Goal: Use online tool/utility: Use online tool/utility

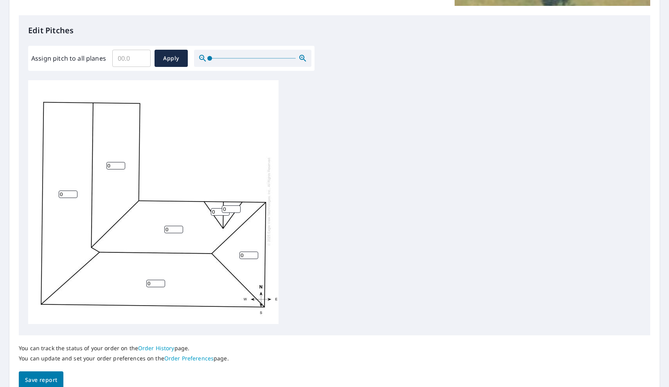
scroll to position [204, 0]
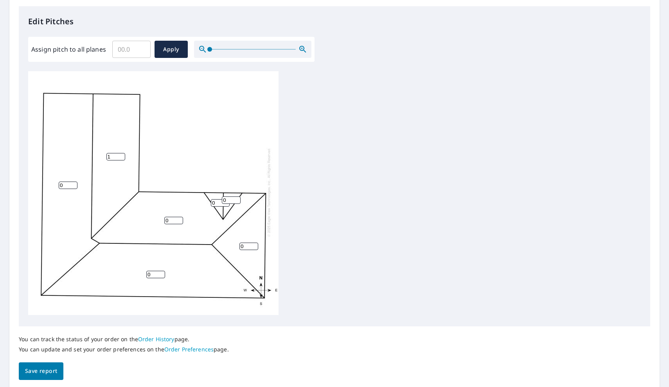
click at [122, 154] on input "1" at bounding box center [115, 156] width 19 height 7
click at [122, 154] on input "2" at bounding box center [115, 156] width 19 height 7
click at [122, 154] on input "3" at bounding box center [115, 156] width 19 height 7
click at [122, 154] on input "4" at bounding box center [115, 156] width 19 height 7
click at [122, 154] on input "5" at bounding box center [115, 156] width 19 height 7
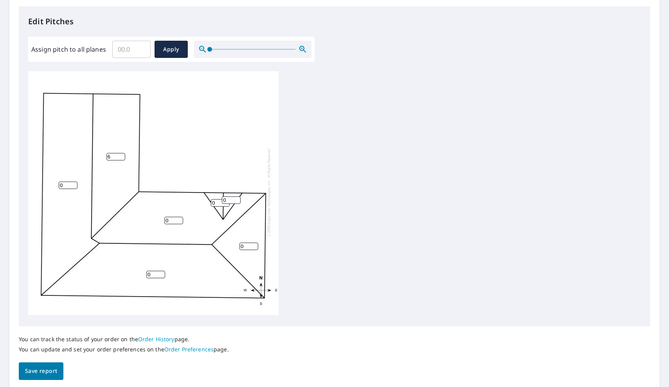
click at [122, 154] on input "6" at bounding box center [115, 156] width 19 height 7
type input "7"
click at [122, 154] on input "7" at bounding box center [115, 156] width 19 height 7
click at [74, 185] on input "0" at bounding box center [68, 184] width 19 height 7
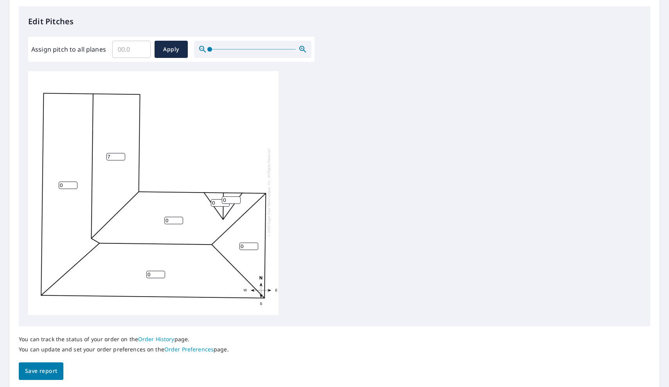
click at [74, 185] on input "0" at bounding box center [68, 184] width 19 height 7
click at [75, 185] on input "1" at bounding box center [68, 184] width 19 height 7
click at [75, 185] on input "2" at bounding box center [68, 184] width 19 height 7
click at [75, 185] on input "3" at bounding box center [68, 184] width 19 height 7
click at [75, 185] on input "4" at bounding box center [68, 184] width 19 height 7
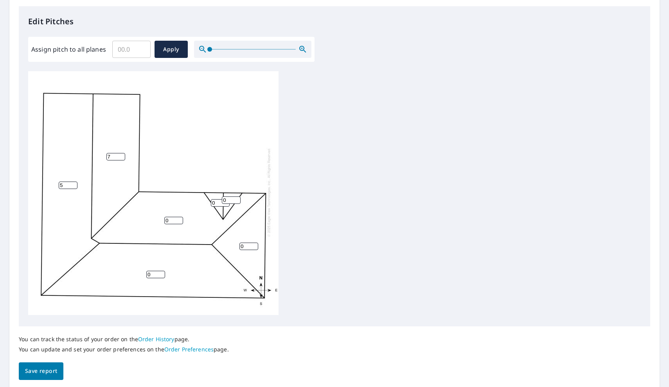
click at [75, 185] on input "5" at bounding box center [68, 184] width 19 height 7
click at [75, 185] on input "6" at bounding box center [68, 184] width 19 height 7
type input "7"
click at [75, 185] on input "7" at bounding box center [68, 184] width 19 height 7
click at [180, 220] on input "1" at bounding box center [173, 220] width 19 height 7
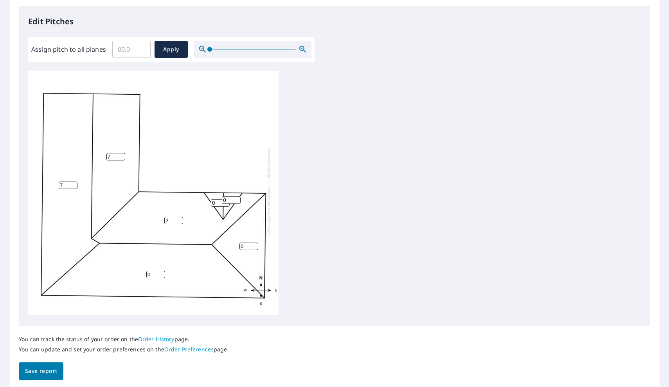
click at [180, 220] on input "2" at bounding box center [173, 220] width 19 height 7
click at [180, 220] on input "3" at bounding box center [173, 220] width 19 height 7
click at [180, 220] on input "4" at bounding box center [173, 220] width 19 height 7
click at [180, 220] on input "5" at bounding box center [173, 220] width 19 height 7
click at [180, 220] on input "6" at bounding box center [173, 220] width 19 height 7
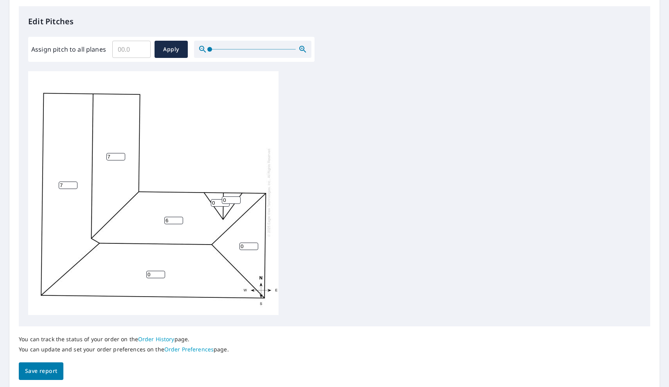
type input "7"
click at [180, 220] on input "7" at bounding box center [173, 220] width 19 height 7
click at [163, 271] on input "1" at bounding box center [155, 274] width 19 height 7
click at [163, 271] on input "2" at bounding box center [155, 274] width 19 height 7
click at [163, 271] on input "3" at bounding box center [155, 274] width 19 height 7
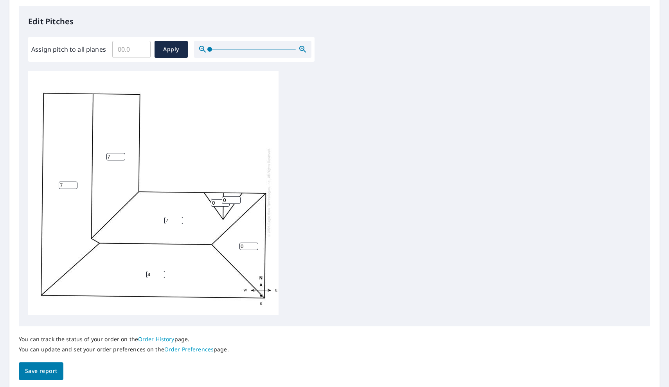
click at [163, 271] on input "4" at bounding box center [155, 274] width 19 height 7
click at [163, 271] on input "5" at bounding box center [155, 274] width 19 height 7
click at [163, 271] on input "6" at bounding box center [155, 274] width 19 height 7
type input "7"
click at [162, 274] on input "7" at bounding box center [155, 274] width 19 height 7
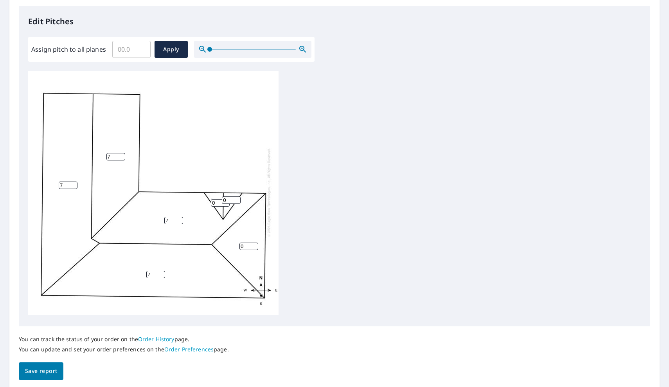
click at [254, 248] on input "0" at bounding box center [248, 245] width 19 height 7
click at [255, 244] on input "1" at bounding box center [248, 245] width 19 height 7
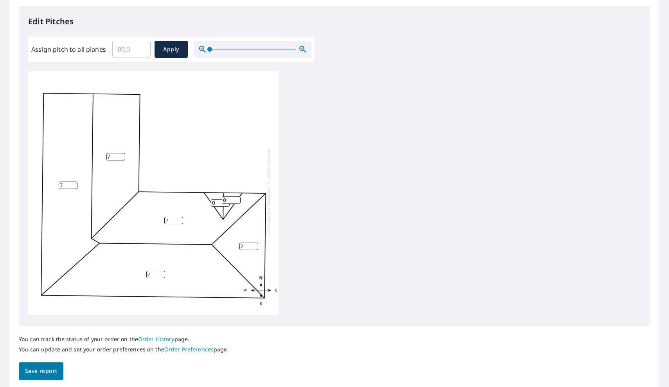
click at [255, 244] on input "2" at bounding box center [248, 245] width 19 height 7
click at [255, 244] on input "3" at bounding box center [248, 245] width 19 height 7
click at [255, 244] on input "4" at bounding box center [248, 245] width 19 height 7
click at [255, 244] on input "5" at bounding box center [248, 245] width 19 height 7
click at [255, 244] on input "6" at bounding box center [248, 245] width 19 height 7
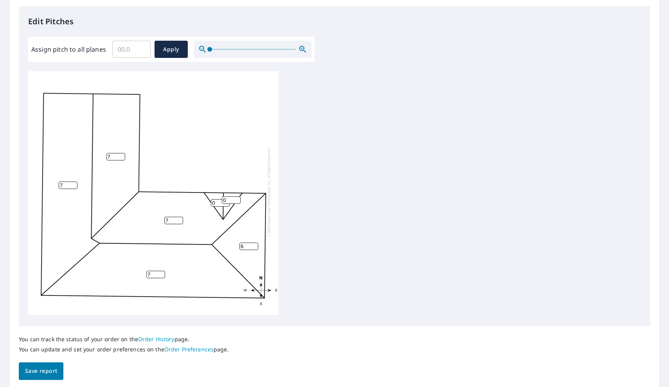
type input "7"
click at [255, 244] on input "7" at bounding box center [248, 245] width 19 height 7
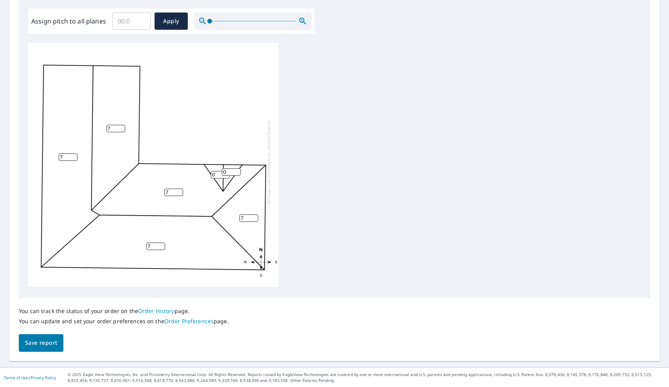
scroll to position [0, 0]
click at [46, 343] on span "Save report" at bounding box center [41, 343] width 32 height 10
click at [145, 21] on input "Assign pitch to all planes" at bounding box center [131, 21] width 38 height 22
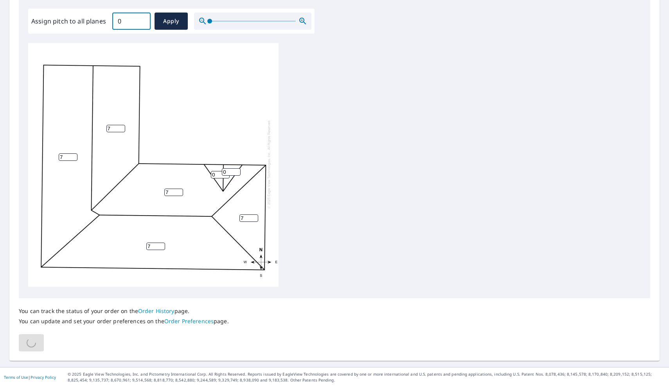
click at [144, 22] on input "0" at bounding box center [131, 21] width 38 height 22
click at [143, 22] on input "0" at bounding box center [131, 21] width 38 height 22
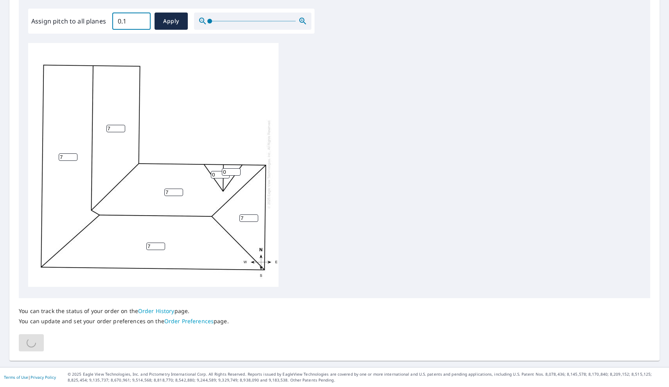
click at [142, 20] on input "0.1" at bounding box center [131, 21] width 38 height 22
click at [142, 20] on input "0.2" at bounding box center [131, 21] width 38 height 22
click at [142, 20] on input "0.3" at bounding box center [131, 21] width 38 height 22
click at [142, 20] on input "0.4" at bounding box center [131, 21] width 38 height 22
click at [142, 20] on input "0.5" at bounding box center [131, 21] width 38 height 22
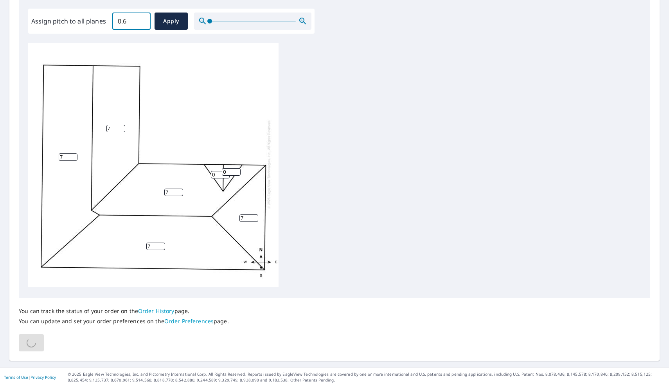
click at [142, 20] on input "0.6" at bounding box center [131, 21] width 38 height 22
click at [142, 20] on input "0.7" at bounding box center [131, 21] width 38 height 22
click at [142, 20] on input "0.8" at bounding box center [131, 21] width 38 height 22
click at [142, 20] on input "0.9" at bounding box center [131, 21] width 38 height 22
click at [142, 20] on input "1" at bounding box center [131, 21] width 38 height 22
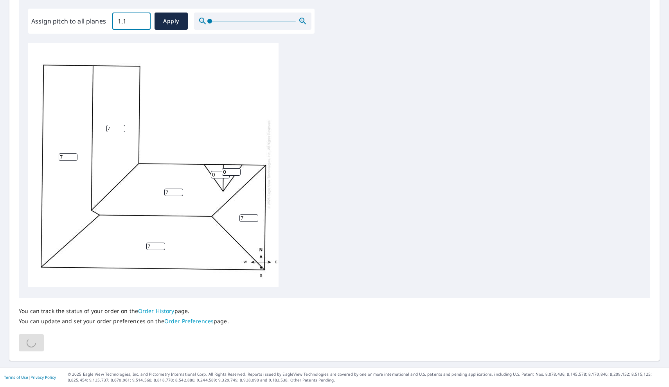
click at [142, 20] on input "1.1" at bounding box center [131, 21] width 38 height 22
click at [142, 20] on input "1.2" at bounding box center [131, 21] width 38 height 22
click at [142, 20] on input "1.3" at bounding box center [131, 21] width 38 height 22
click at [142, 20] on input "1.4" at bounding box center [131, 21] width 38 height 22
click at [142, 20] on input "1.5" at bounding box center [131, 21] width 38 height 22
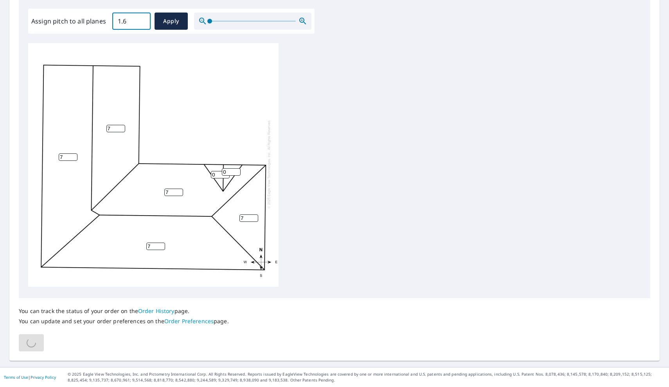
click at [142, 20] on input "1.6" at bounding box center [131, 21] width 38 height 22
click at [142, 20] on input "1.7" at bounding box center [131, 21] width 38 height 22
click at [142, 20] on input "1.8" at bounding box center [131, 21] width 38 height 22
click at [142, 20] on input "1.9" at bounding box center [131, 21] width 38 height 22
click at [142, 20] on input "2" at bounding box center [131, 21] width 38 height 22
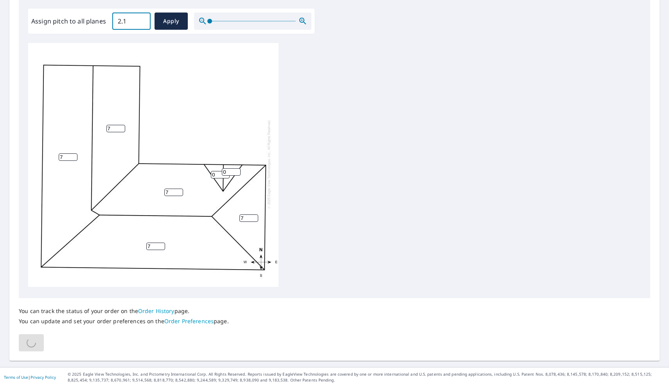
click at [142, 20] on input "2.1" at bounding box center [131, 21] width 38 height 22
click at [142, 20] on input "2.2" at bounding box center [131, 21] width 38 height 22
click at [142, 20] on input "2.3" at bounding box center [131, 21] width 38 height 22
click at [142, 20] on input "2.4" at bounding box center [131, 21] width 38 height 22
click at [142, 20] on input "2.5" at bounding box center [131, 21] width 38 height 22
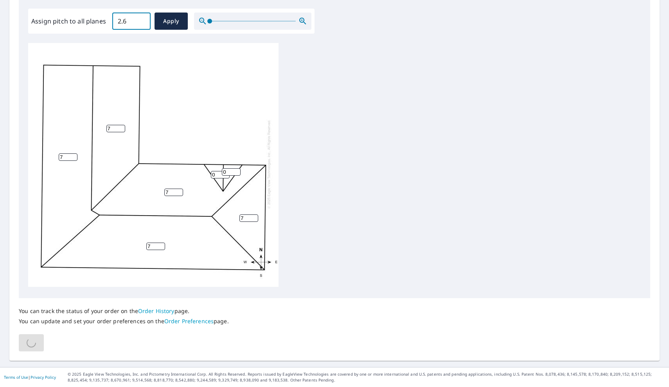
click at [142, 20] on input "2.6" at bounding box center [131, 21] width 38 height 22
click at [142, 20] on input "2.7" at bounding box center [131, 21] width 38 height 22
click at [142, 20] on input "2.8" at bounding box center [131, 21] width 38 height 22
click at [142, 20] on input "2.9" at bounding box center [131, 21] width 38 height 22
click at [142, 20] on input "3" at bounding box center [131, 21] width 38 height 22
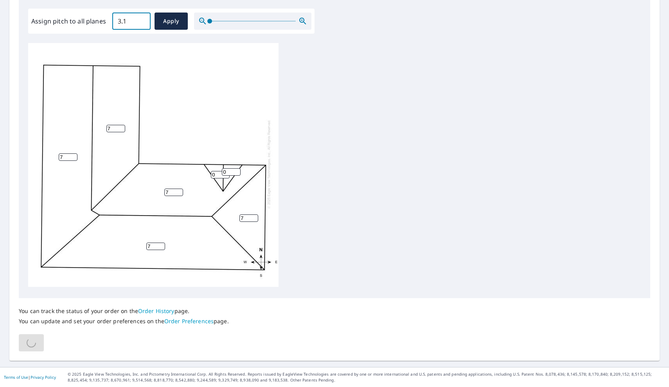
click at [142, 20] on input "3.1" at bounding box center [131, 21] width 38 height 22
click at [142, 20] on input "3.2" at bounding box center [131, 21] width 38 height 22
click at [142, 20] on input "3.3" at bounding box center [131, 21] width 38 height 22
click at [142, 20] on input "3.4" at bounding box center [131, 21] width 38 height 22
click at [142, 20] on input "3.5" at bounding box center [131, 21] width 38 height 22
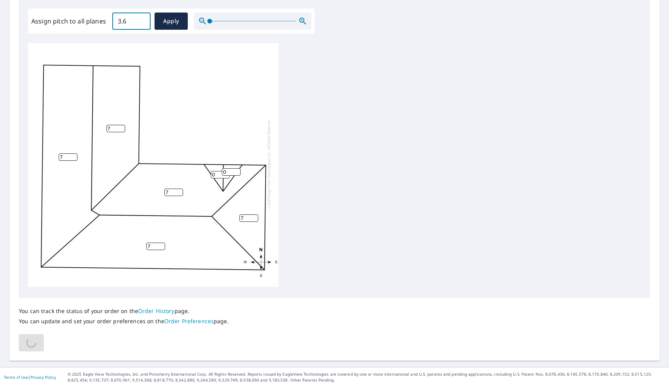
click at [142, 20] on input "3.6" at bounding box center [131, 21] width 38 height 22
click at [142, 20] on input "3.7" at bounding box center [131, 21] width 38 height 22
click at [142, 20] on input "3.8" at bounding box center [131, 21] width 38 height 22
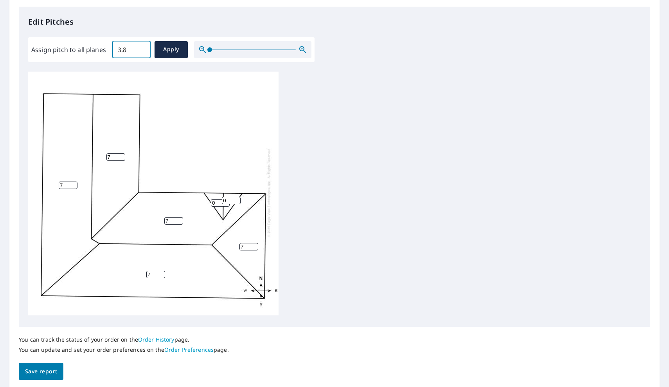
scroll to position [3, 0]
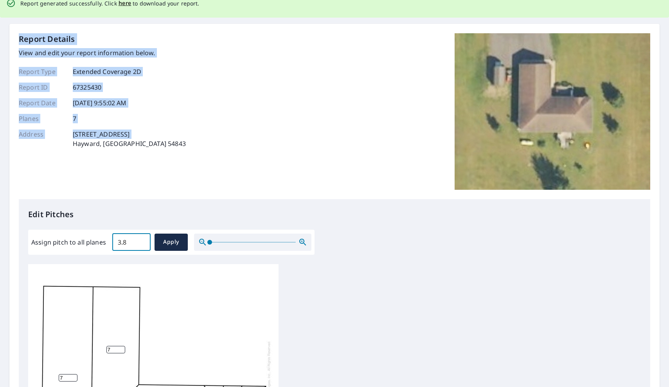
click at [142, 231] on input "3.8" at bounding box center [131, 242] width 38 height 22
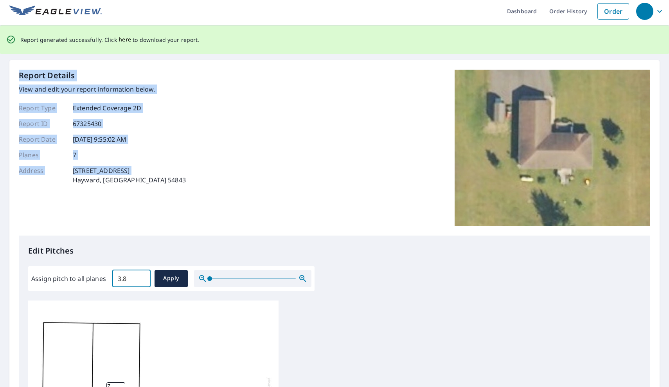
scroll to position [0, 0]
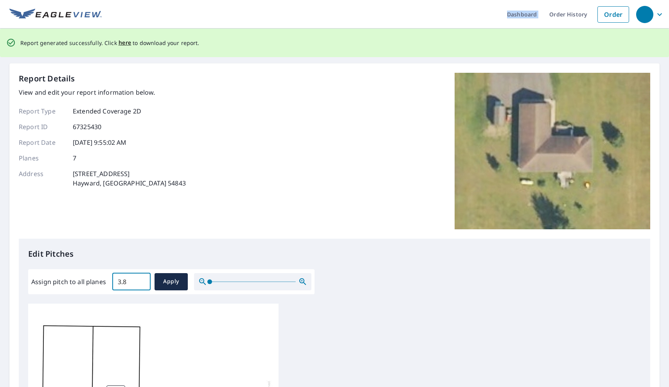
click at [142, 271] on input "3.8" at bounding box center [131, 282] width 38 height 22
click at [142, 279] on input "3.9" at bounding box center [131, 282] width 38 height 22
click at [142, 279] on input "4" at bounding box center [131, 282] width 38 height 22
click at [142, 279] on input "4.1" at bounding box center [131, 282] width 38 height 22
click at [142, 279] on input "4.2" at bounding box center [131, 282] width 38 height 22
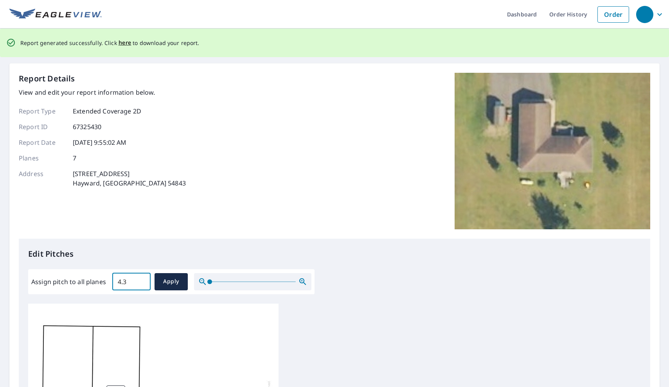
click at [142, 279] on input "4.3" at bounding box center [131, 282] width 38 height 22
click at [142, 279] on input "4.4" at bounding box center [131, 282] width 38 height 22
click at [142, 279] on input "4.5" at bounding box center [131, 282] width 38 height 22
click at [142, 279] on input "4.6" at bounding box center [131, 282] width 38 height 22
click at [142, 279] on input "4.7" at bounding box center [131, 282] width 38 height 22
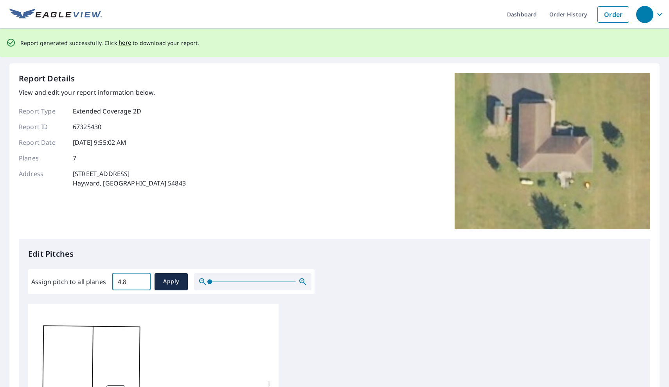
click at [142, 279] on input "4.8" at bounding box center [131, 282] width 38 height 22
click at [142, 279] on input "4.9" at bounding box center [131, 282] width 38 height 22
click at [142, 279] on input "5" at bounding box center [131, 282] width 38 height 22
click at [142, 279] on input "5.1" at bounding box center [131, 282] width 38 height 22
click at [142, 279] on input "5.2" at bounding box center [131, 282] width 38 height 22
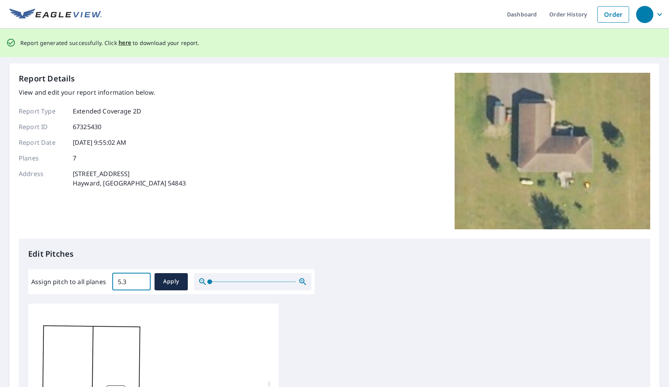
click at [142, 279] on input "5.3" at bounding box center [131, 282] width 38 height 22
click at [142, 279] on input "5.4" at bounding box center [131, 282] width 38 height 22
click at [142, 279] on input "5.5" at bounding box center [131, 282] width 38 height 22
click at [142, 279] on input "5.6" at bounding box center [131, 282] width 38 height 22
click at [142, 279] on input "5.7" at bounding box center [131, 282] width 38 height 22
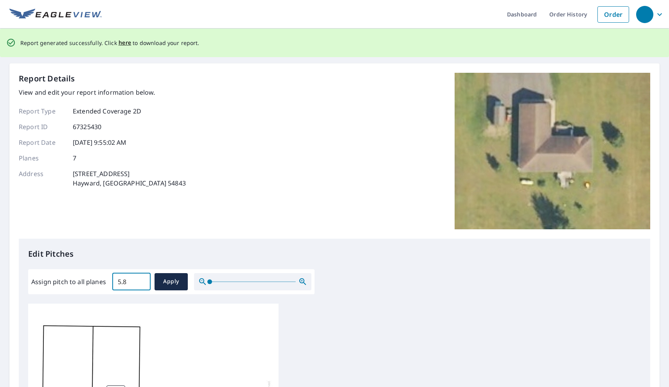
click at [142, 279] on input "5.8" at bounding box center [131, 282] width 38 height 22
click at [142, 279] on input "5.9" at bounding box center [131, 282] width 38 height 22
click at [142, 279] on input "6" at bounding box center [131, 282] width 38 height 22
click at [142, 279] on input "6.1" at bounding box center [131, 282] width 38 height 22
click at [142, 279] on input "6.2" at bounding box center [131, 282] width 38 height 22
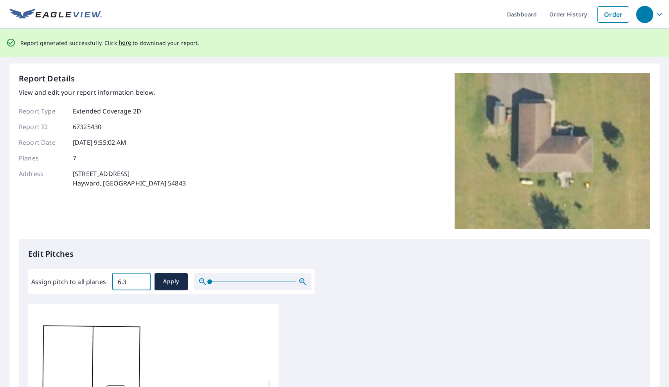
click at [142, 279] on input "6.3" at bounding box center [131, 282] width 38 height 22
click at [142, 279] on input "6.4" at bounding box center [131, 282] width 38 height 22
click at [142, 279] on input "6.5" at bounding box center [131, 282] width 38 height 22
click at [142, 279] on input "6.6" at bounding box center [131, 282] width 38 height 22
click at [142, 279] on input "6.7" at bounding box center [131, 282] width 38 height 22
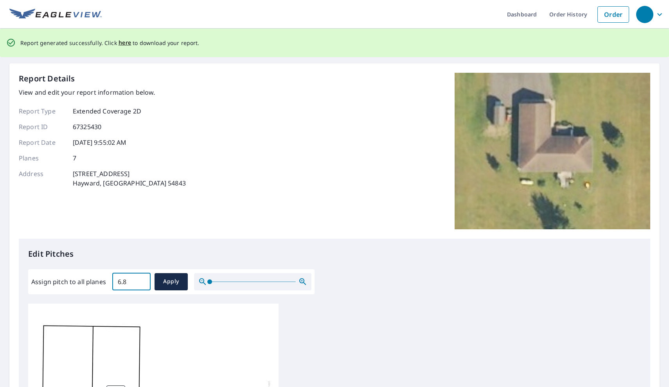
click at [142, 279] on input "6.8" at bounding box center [131, 282] width 38 height 22
click at [142, 279] on input "6.9" at bounding box center [131, 282] width 38 height 22
click at [142, 279] on input "7" at bounding box center [131, 282] width 38 height 22
click at [142, 279] on input "7.1" at bounding box center [131, 282] width 38 height 22
click at [142, 279] on input "7.2" at bounding box center [131, 282] width 38 height 22
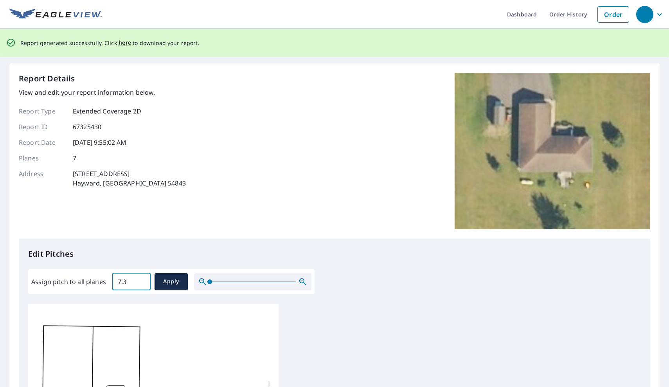
click at [142, 279] on input "7.3" at bounding box center [131, 282] width 38 height 22
click at [142, 279] on input "7.4" at bounding box center [131, 282] width 38 height 22
click at [142, 279] on input "7.5" at bounding box center [131, 282] width 38 height 22
click at [142, 279] on input "7.6" at bounding box center [131, 282] width 38 height 22
click at [142, 279] on input "7.7" at bounding box center [131, 282] width 38 height 22
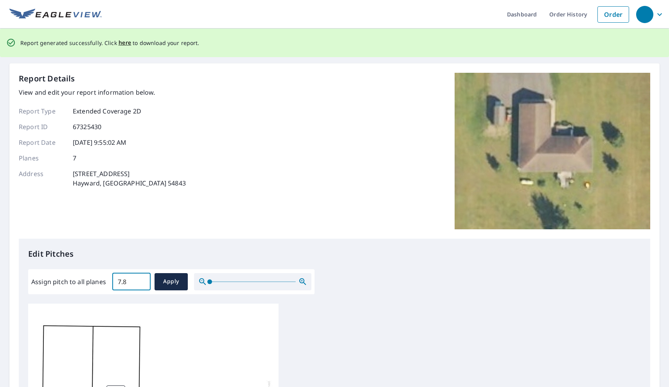
click at [142, 279] on input "7.8" at bounding box center [131, 282] width 38 height 22
click at [142, 279] on input "7.9" at bounding box center [131, 282] width 38 height 22
type input "8"
click at [142, 279] on input "8" at bounding box center [131, 282] width 38 height 22
click at [158, 279] on button "Apply" at bounding box center [170, 281] width 33 height 17
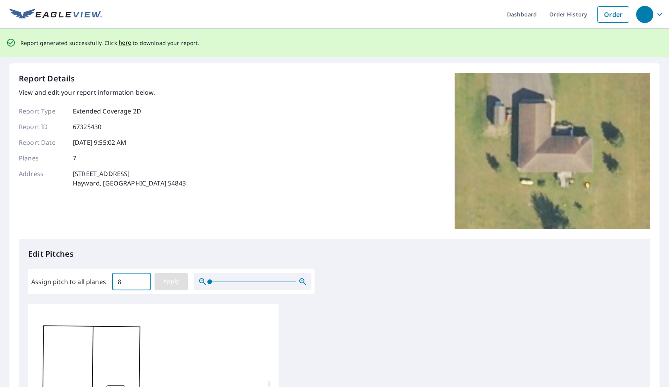
type input "8"
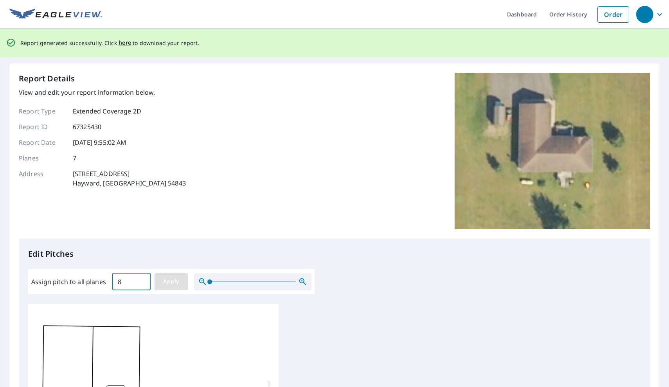
type input "8"
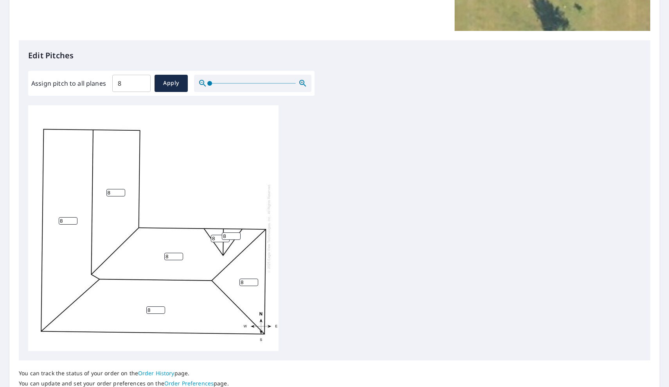
scroll to position [197, 0]
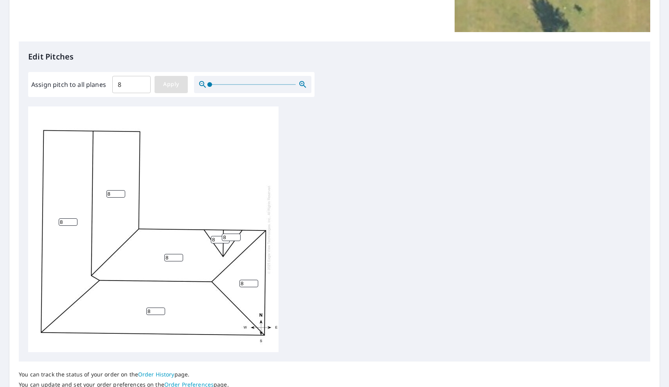
click at [177, 85] on span "Apply" at bounding box center [171, 84] width 21 height 10
click at [175, 81] on span "Apply" at bounding box center [171, 84] width 21 height 10
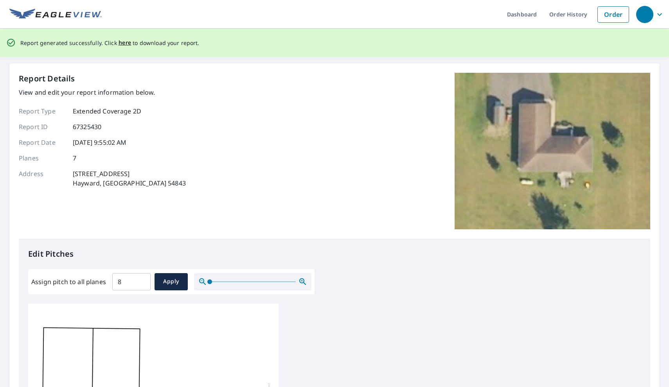
scroll to position [0, 0]
click at [123, 41] on span "here" at bounding box center [125, 43] width 13 height 10
